Goal: Task Accomplishment & Management: Complete application form

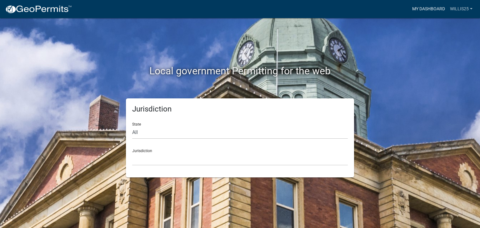
click at [430, 7] on link "My Dashboard" at bounding box center [429, 9] width 38 height 12
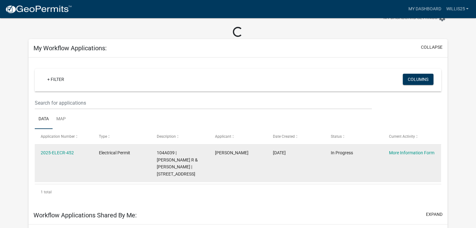
scroll to position [63, 0]
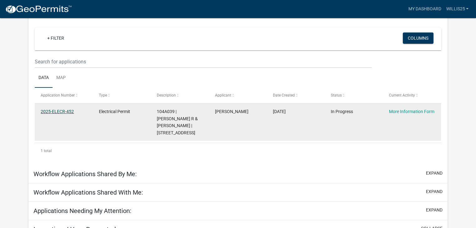
click at [69, 110] on link "2025-ELECR-452" at bounding box center [57, 111] width 33 height 5
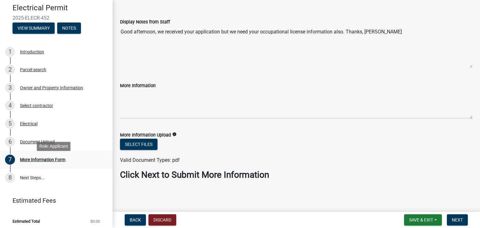
scroll to position [53, 0]
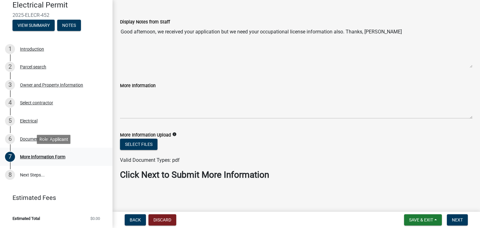
click at [26, 156] on div "More Information Form" at bounding box center [42, 157] width 45 height 4
click at [135, 144] on button "Select files" at bounding box center [139, 144] width 38 height 11
click at [133, 144] on button "Select files" at bounding box center [139, 144] width 38 height 11
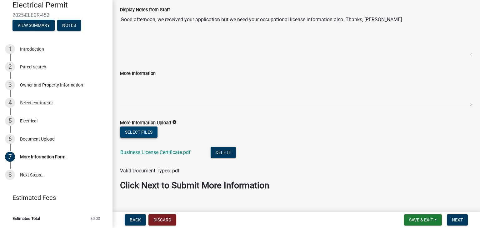
scroll to position [49, 0]
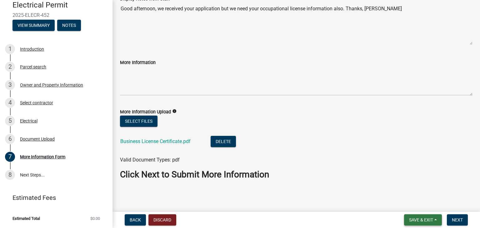
click at [416, 215] on button "Save & Exit" at bounding box center [423, 220] width 38 height 11
click at [415, 192] on button "Save" at bounding box center [417, 188] width 50 height 15
